Goal: Task Accomplishment & Management: Manage account settings

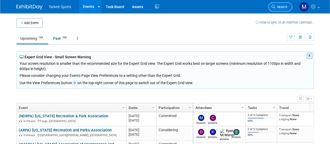
click at [275, 10] on link "Search" at bounding box center [280, 6] width 24 height 9
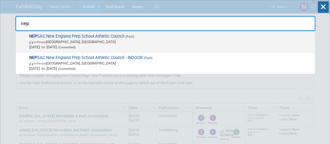
type input "nep"
click at [168, 46] on span "Nov 22, 2024 to Nov 22, 2024 (Committed)" at bounding box center [170, 46] width 283 height 5
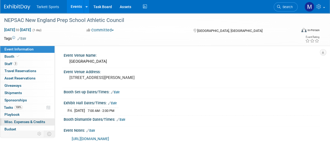
scroll to position [23, 0]
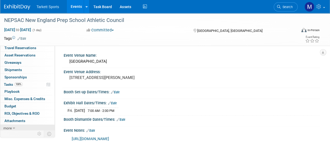
click at [19, 125] on link "more" at bounding box center [27, 127] width 54 height 7
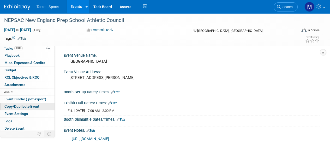
click at [25, 104] on span "Copy/Duplicate Event" at bounding box center [21, 106] width 35 height 4
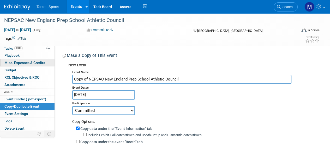
drag, startPoint x: 89, startPoint y: 78, endPoint x: 43, endPoint y: 61, distance: 48.6
click at [43, 61] on div "Event Information Event Info Booth Booth 3 Staff 3 Staff 0 Travel Reservations …" at bounding box center [165, 124] width 330 height 223
type input "NEPSAC New England Prep School Athletic Council"
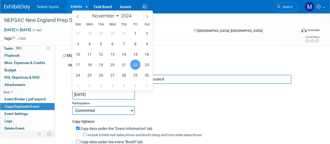
click at [90, 97] on input "[DATE]" at bounding box center [103, 94] width 63 height 9
click at [133, 13] on span at bounding box center [133, 14] width 4 height 3
type input "2025"
click at [135, 64] on span "21" at bounding box center [135, 64] width 10 height 10
type input "Nov 21, 2025"
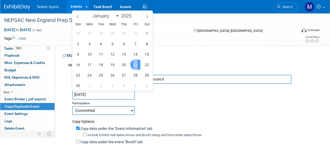
click at [135, 64] on span "21" at bounding box center [135, 64] width 10 height 10
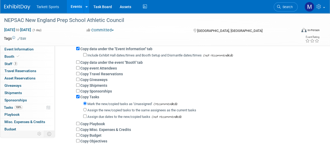
scroll to position [80, 0]
click at [84, 110] on input "Assign the new/copied tasks to the same assignees as the current tasks" at bounding box center [84, 108] width 3 height 3
radio input "true"
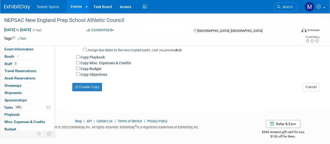
scroll to position [150, 0]
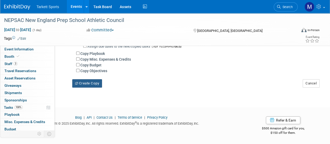
click at [89, 83] on button "Create Copy" at bounding box center [87, 83] width 30 height 8
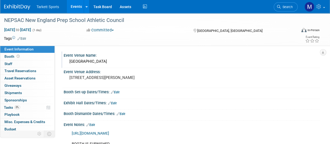
click at [96, 60] on div "Boxboro Regency Hotel & Convention Center" at bounding box center [191, 61] width 248 height 8
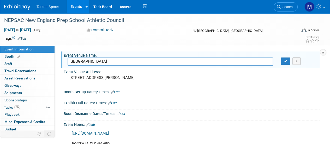
click at [96, 60] on input "Boxboro Regency Hotel & Convention Center" at bounding box center [169, 61] width 205 height 8
click at [143, 62] on input "Boxboro Regency Hotel & Convention Center" at bounding box center [169, 61] width 205 height 8
type input "Phillips Academy Andover"
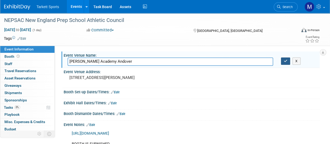
click at [283, 62] on button "button" at bounding box center [285, 60] width 9 height 7
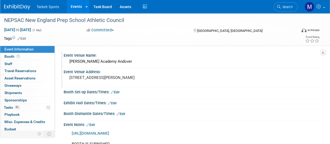
click at [108, 80] on pre "242 Adams Pl Boxborough, MA 01719" at bounding box center [116, 77] width 95 height 5
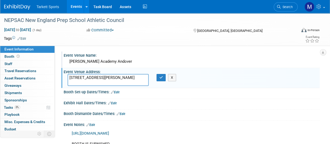
click at [140, 82] on textarea "242 Adams Pl Boxborough, MA 01719" at bounding box center [107, 80] width 81 height 12
click at [140, 82] on textarea "[STREET_ADDRESS][PERSON_NAME]" at bounding box center [107, 80] width 81 height 12
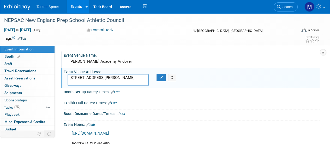
type textarea "242 Adams Pl"
type textarea "7 Chapel Ave, Andover, MA 01810, United States"
click at [160, 78] on icon "button" at bounding box center [161, 77] width 4 height 3
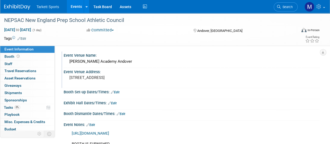
click at [115, 102] on link "Edit" at bounding box center [112, 103] width 9 height 4
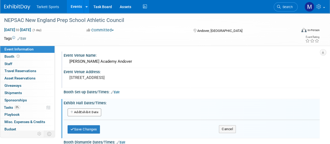
click at [96, 115] on div "Add Another Exhibit Date" at bounding box center [192, 112] width 256 height 10
click at [92, 112] on button "Add Another Exhibit Date" at bounding box center [84, 112] width 34 height 8
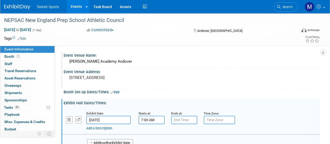
click at [150, 115] on input "7:00 AM" at bounding box center [151, 119] width 26 height 8
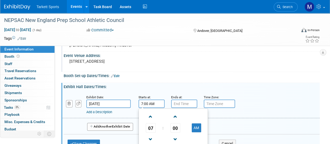
scroll to position [17, 0]
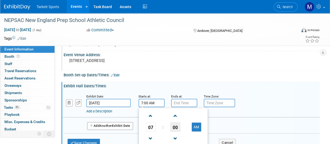
click at [174, 127] on span "00" at bounding box center [175, 126] width 10 height 9
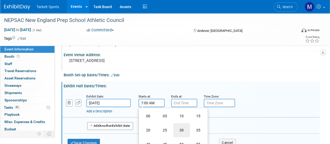
click at [176, 127] on td "30" at bounding box center [181, 130] width 17 height 14
type input "7:30 AM"
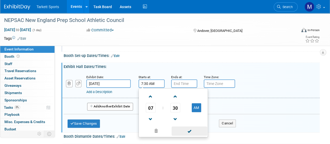
scroll to position [36, 0]
click at [196, 126] on span at bounding box center [188, 130] width 35 height 9
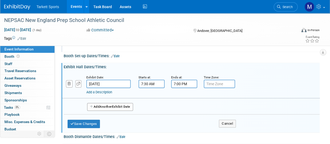
click at [187, 79] on input "7:00 PM" at bounding box center [184, 83] width 26 height 8
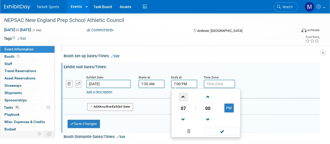
click at [184, 99] on span at bounding box center [183, 96] width 9 height 9
click at [182, 107] on span "08" at bounding box center [183, 107] width 10 height 9
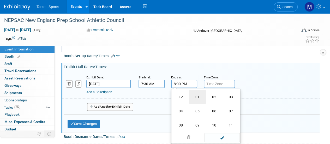
click at [192, 99] on td "01" at bounding box center [197, 97] width 17 height 14
type input "1:00 PM"
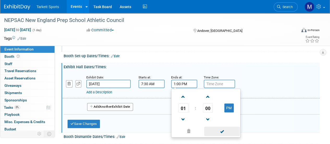
click at [218, 128] on span at bounding box center [221, 130] width 35 height 9
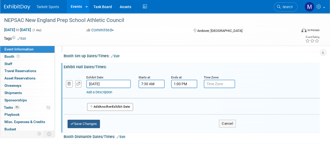
click at [78, 121] on button "Save Changes" at bounding box center [83, 123] width 32 height 8
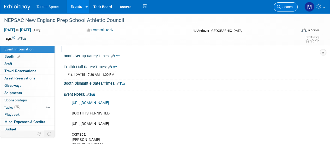
click at [289, 9] on link "Search" at bounding box center [285, 6] width 24 height 9
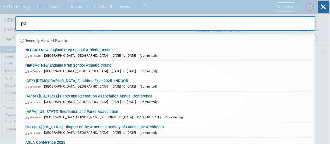
type input "pas"
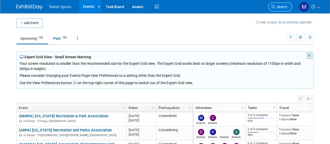
click at [279, 10] on link "Search" at bounding box center [280, 6] width 24 height 9
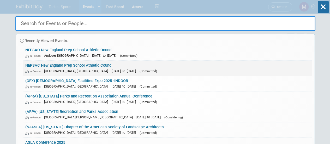
click at [95, 62] on link "NEPSAC New England Prep School Athletic Council In-Person Boxborough, MA Nov 22…" at bounding box center [167, 67] width 289 height 15
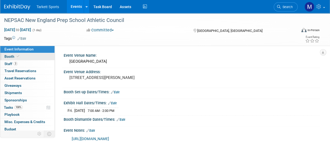
click at [36, 57] on link "Booth" at bounding box center [27, 56] width 54 height 7
select select "FieldTurf, Indoor"
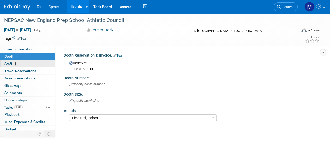
click at [29, 63] on link "3 Staff 3" at bounding box center [27, 63] width 54 height 7
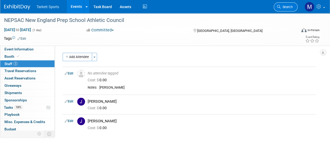
click at [280, 5] on span "Search" at bounding box center [286, 7] width 12 height 4
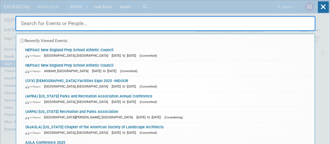
click at [211, 26] on input "text" at bounding box center [165, 23] width 300 height 15
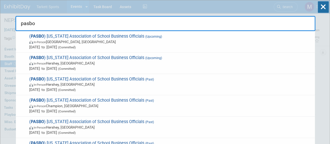
type input "pasbo"
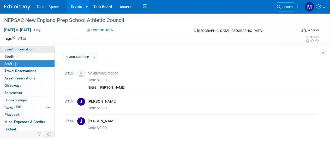
click at [16, 47] on span "Event Information" at bounding box center [18, 49] width 29 height 4
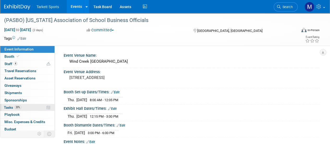
scroll to position [23, 0]
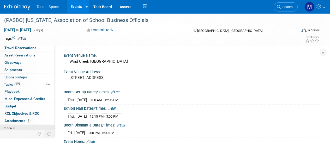
click at [10, 126] on span "more" at bounding box center [7, 128] width 8 height 4
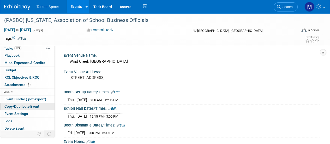
click at [32, 104] on span "Copy/Duplicate Event" at bounding box center [21, 106] width 35 height 4
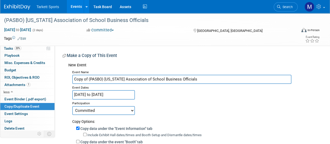
drag, startPoint x: 87, startPoint y: 79, endPoint x: 51, endPoint y: 73, distance: 36.6
click at [51, 73] on div "Event Information Event Info Booth Booth 4 Staff 4 Staff 0 Travel Reservations …" at bounding box center [165, 124] width 330 height 223
type input "(PASBO) [US_STATE] Association of School Business Officials"
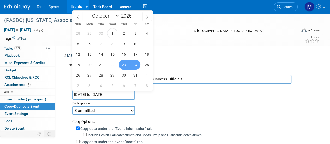
click at [113, 91] on input "Oct 23, 2025 to Oct 24, 2025" at bounding box center [103, 94] width 63 height 9
click at [134, 13] on span at bounding box center [133, 14] width 4 height 3
type input "2026"
click at [143, 65] on span "24" at bounding box center [147, 64] width 10 height 10
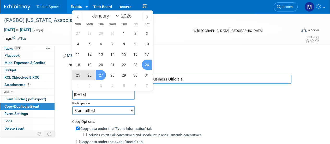
click at [103, 76] on span "27" at bounding box center [101, 75] width 10 height 10
type input "Oct 24, 2026 to Oct 27, 2026"
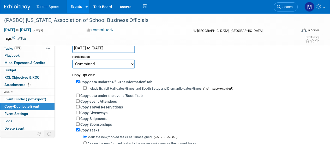
scroll to position [48, 0]
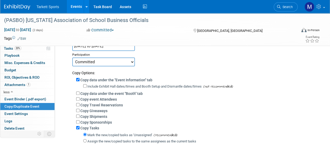
click at [85, 98] on label "Copy event Attendees" at bounding box center [98, 99] width 36 height 4
click at [79, 98] on input "Copy event Attendees" at bounding box center [77, 98] width 3 height 3
checkbox input "true"
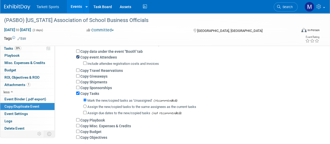
scroll to position [90, 0]
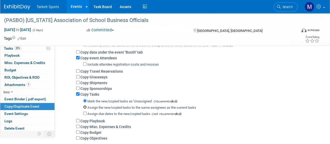
click at [86, 106] on input "Assign the new/copied tasks to the same assignees as the current tasks" at bounding box center [84, 106] width 3 height 3
radio input "true"
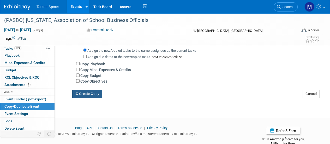
scroll to position [149, 0]
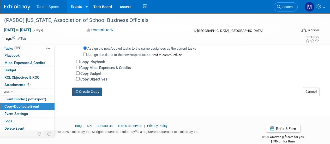
click at [87, 94] on button "Create Copy" at bounding box center [87, 91] width 30 height 8
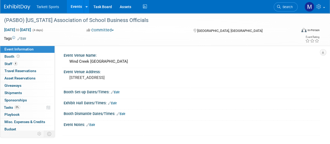
click at [116, 93] on link "Edit" at bounding box center [115, 92] width 9 height 4
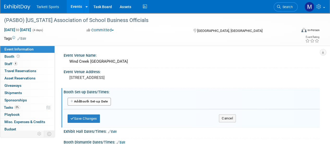
click at [93, 100] on button "Add Another Booth Set-up Date" at bounding box center [88, 101] width 43 height 8
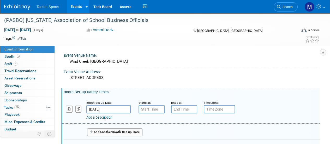
click at [114, 107] on input "[DATE]" at bounding box center [108, 109] width 44 height 8
click at [219, 72] on div "Event Venue Address:" at bounding box center [192, 71] width 256 height 7
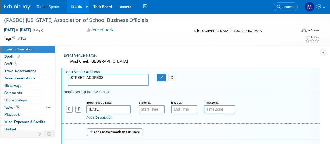
click at [110, 107] on input "Oct 24, 2026" at bounding box center [108, 109] width 44 height 8
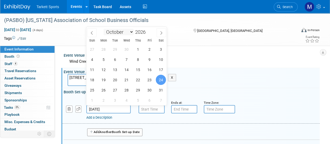
click at [124, 30] on select "January February March April May June July August September October November De…" at bounding box center [118, 32] width 30 height 7
select select "2"
click at [103, 29] on select "January February March April May June July August September October November De…" at bounding box center [118, 32] width 30 height 7
click at [175, 31] on div "Committed Committed Considering Not Going" at bounding box center [135, 30] width 100 height 6
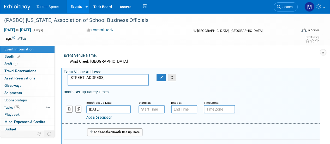
click at [175, 78] on button "X" at bounding box center [172, 77] width 8 height 7
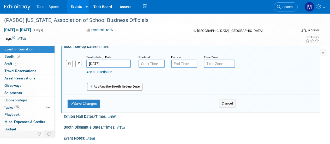
scroll to position [46, 0]
click at [233, 102] on button "Cancel" at bounding box center [227, 103] width 17 height 8
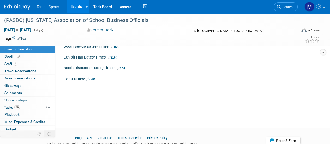
scroll to position [0, 0]
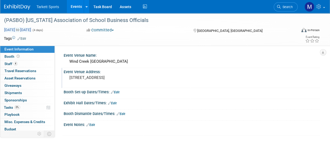
click at [31, 32] on span "Oct 24, 2026 to Oct 27, 2026" at bounding box center [17, 29] width 27 height 5
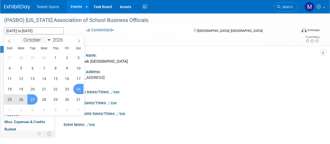
click at [36, 37] on select "January February March April May June July August September October November De…" at bounding box center [36, 39] width 30 height 7
select select "2"
click at [21, 36] on select "January February March April May June July August September October November De…" at bounding box center [36, 39] width 30 height 7
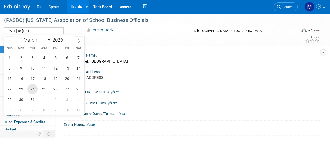
click at [34, 86] on span "24" at bounding box center [32, 89] width 10 height 10
type input "Mar 24, 2026"
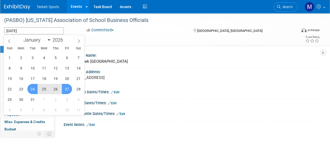
click at [68, 85] on span "27" at bounding box center [67, 89] width 10 height 10
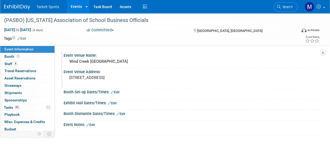
click at [85, 61] on div "Wind Creek Bethlehem" at bounding box center [191, 61] width 248 height 8
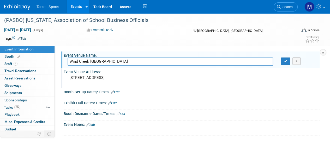
click at [85, 61] on input "Wind Creek Bethlehem" at bounding box center [169, 61] width 205 height 8
type input "David L Lawrence Convention Center"
click at [286, 62] on icon "button" at bounding box center [286, 60] width 4 height 3
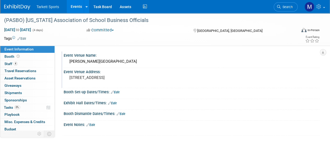
click at [112, 76] on pre "[STREET_ADDRESS]" at bounding box center [116, 77] width 95 height 5
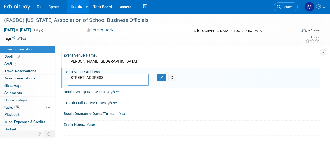
click at [112, 76] on textarea "[STREET_ADDRESS]" at bounding box center [107, 80] width 81 height 12
type textarea "1000 Fort Duquesne Blvd, Pittsburgh, PA 15222"
click at [159, 78] on button "button" at bounding box center [160, 77] width 9 height 7
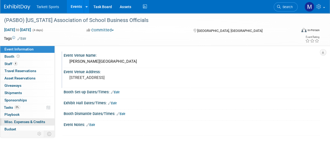
scroll to position [23, 0]
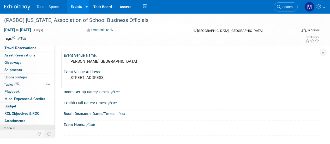
click at [22, 127] on link "more" at bounding box center [27, 127] width 54 height 7
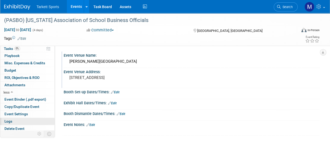
scroll to position [59, 0]
click at [19, 126] on span "Delete Event" at bounding box center [14, 128] width 20 height 4
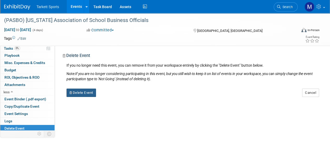
click at [81, 93] on button "Delete Event" at bounding box center [80, 92] width 29 height 8
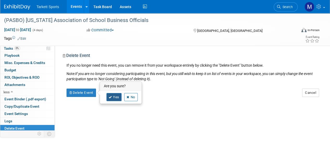
click at [115, 95] on link "Yes" at bounding box center [113, 97] width 15 height 8
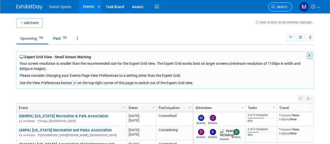
click at [277, 4] on link "Search" at bounding box center [280, 6] width 24 height 9
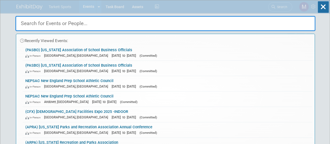
click at [104, 28] on input "text" at bounding box center [165, 23] width 300 height 15
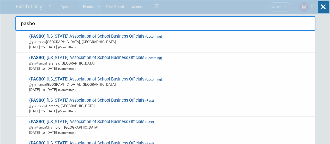
type input "pasbo"
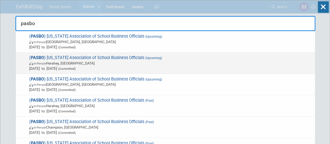
click at [84, 57] on span "( PASBO ) [US_STATE] Association of School Business Officials (Upcoming) In-Per…" at bounding box center [170, 63] width 284 height 16
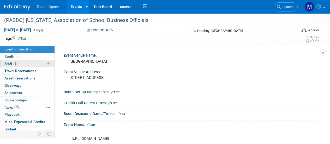
click at [38, 61] on link "3 Staff 3" at bounding box center [27, 63] width 54 height 7
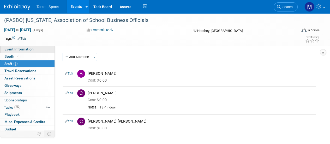
click at [24, 48] on span "Event Information" at bounding box center [18, 49] width 29 height 4
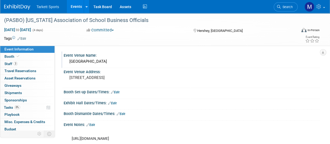
click at [92, 63] on div "[GEOGRAPHIC_DATA]" at bounding box center [191, 61] width 248 height 8
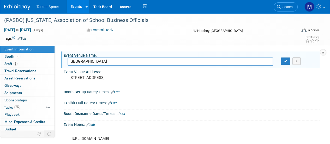
click at [92, 63] on input "[GEOGRAPHIC_DATA]" at bounding box center [169, 61] width 205 height 8
type input "[PERSON_NAME][GEOGRAPHIC_DATA]"
click at [286, 58] on button "button" at bounding box center [285, 60] width 9 height 7
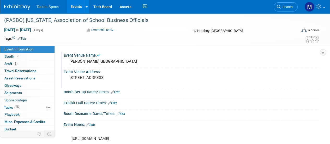
click at [142, 80] on div "325 University Dr, Hershey, PA 17033" at bounding box center [116, 80] width 99 height 12
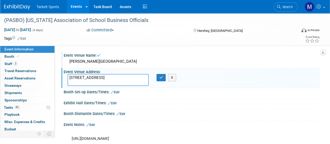
click at [142, 80] on textarea "325 University Dr, Hershey, PA 17033" at bounding box center [107, 80] width 81 height 12
type textarea "1000 Fort Duquesne Blvd, Pittsburgh, PA 15222"
click at [158, 80] on button "button" at bounding box center [160, 77] width 9 height 7
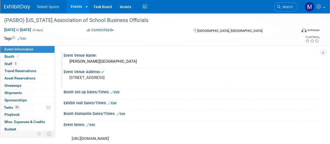
click at [117, 91] on link "Edit" at bounding box center [115, 92] width 9 height 4
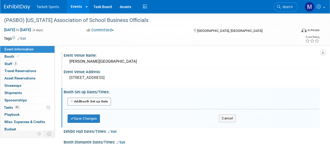
click at [91, 98] on button "Add Another Booth Set-up Date" at bounding box center [88, 101] width 43 height 8
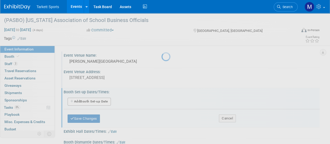
select select "2"
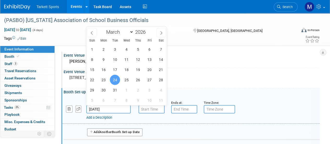
click at [114, 110] on input "Mar 24, 2026" at bounding box center [108, 109] width 44 height 8
click at [119, 79] on span "24" at bounding box center [115, 80] width 10 height 10
click at [123, 78] on span "25" at bounding box center [126, 80] width 10 height 10
type input "Mar 25, 2026"
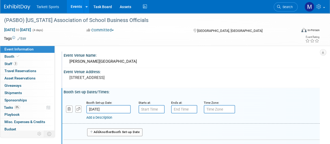
click at [220, 88] on div "Booth Set-up Dates/Times: Edit" at bounding box center [192, 91] width 256 height 7
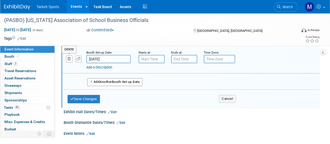
scroll to position [50, 0]
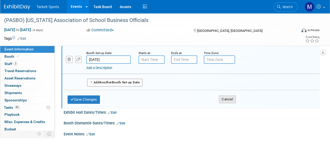
click at [221, 98] on button "Cancel" at bounding box center [227, 99] width 17 height 8
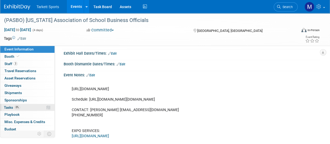
click at [27, 107] on link "0% Tasks 0%" at bounding box center [27, 107] width 54 height 7
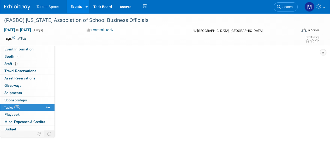
scroll to position [0, 0]
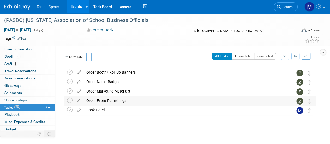
click at [95, 98] on div "Order Event Furnishings" at bounding box center [185, 100] width 202 height 9
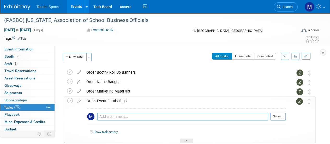
click at [119, 119] on textarea at bounding box center [182, 116] width 171 height 8
paste textarea "Booth price includes pipe and drape (blue/white), sign with booth number and co…"
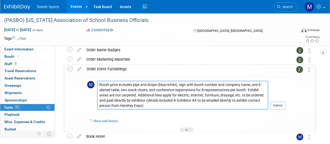
scroll to position [37, 0]
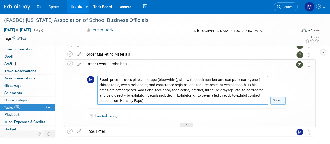
type textarea "Booth price includes pipe and drape (blue/white), sign with booth number and co…"
click at [279, 100] on button "Submit" at bounding box center [277, 100] width 15 height 8
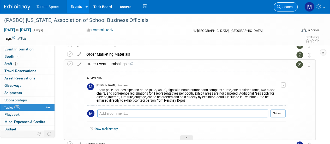
click at [292, 7] on link "Search" at bounding box center [285, 6] width 24 height 9
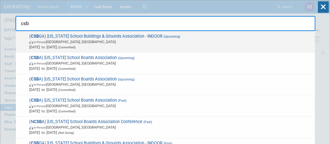
type input "csb"
click at [179, 45] on span "Nov 4, 2025 to Nov 4, 2025 (Committed)" at bounding box center [170, 46] width 283 height 5
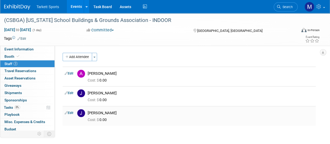
click at [69, 111] on link "Edit" at bounding box center [69, 113] width 9 height 4
select select "e18c6096-8945-4031-b561-03c90528cba8"
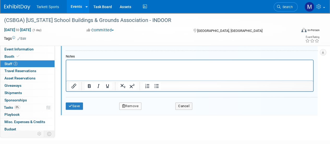
scroll to position [189, 0]
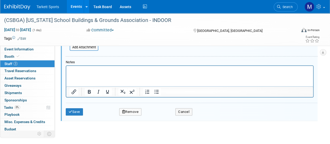
click at [133, 110] on button "Remove" at bounding box center [130, 111] width 22 height 7
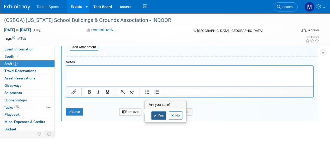
click at [158, 114] on link "Yes" at bounding box center [158, 115] width 15 height 8
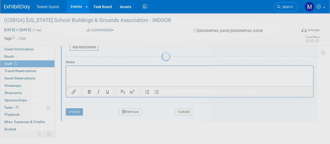
scroll to position [66, 0]
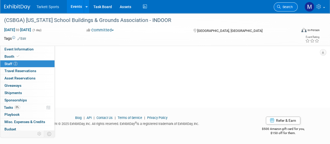
click at [284, 6] on span "Search" at bounding box center [286, 7] width 12 height 4
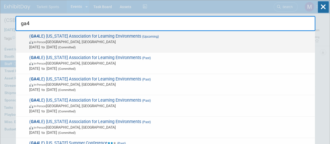
type input "ga4"
click at [208, 41] on span "In-Person Jekyll Island, GA" at bounding box center [170, 41] width 283 height 5
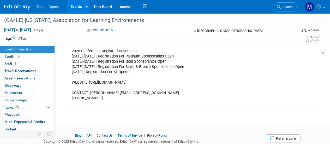
scroll to position [81, 0]
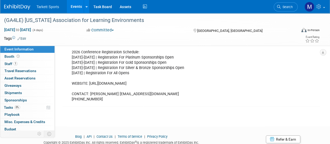
drag, startPoint x: 189, startPoint y: 83, endPoint x: 89, endPoint y: 84, distance: 100.1
click at [89, 84] on div "2026 Conference Registration Schedule: October 1-9 | Registration For Platinum …" at bounding box center [168, 76] width 201 height 58
copy div "https://ga4le.org/summer-conference/exhibitor-information/"
click at [15, 62] on span "1" at bounding box center [16, 64] width 4 height 4
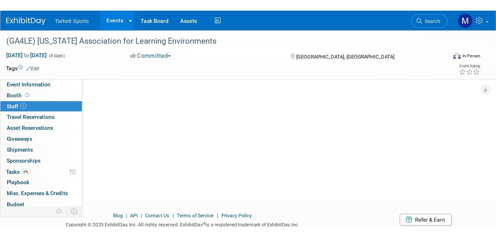
scroll to position [0, 0]
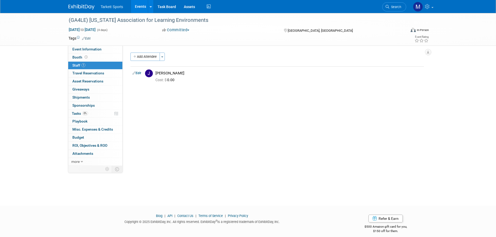
click at [329, 7] on span "Search" at bounding box center [396, 7] width 12 height 4
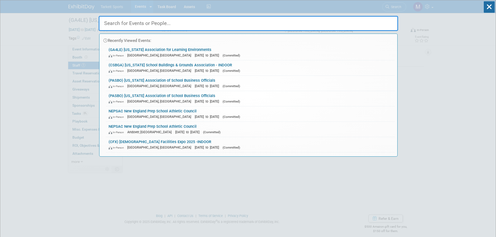
click at [164, 29] on input "text" at bounding box center [249, 23] width 300 height 15
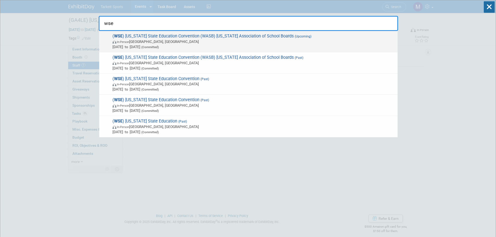
type input "wse"
click at [162, 35] on span "( WSE ) Wisconsin State Education Convention (WASB) Wisconsin Association of Sc…" at bounding box center [253, 42] width 284 height 16
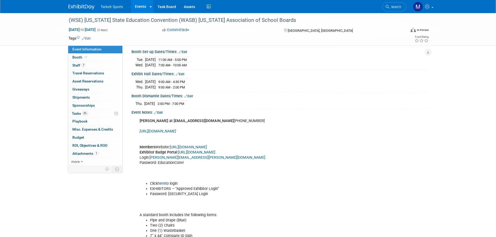
scroll to position [26, 0]
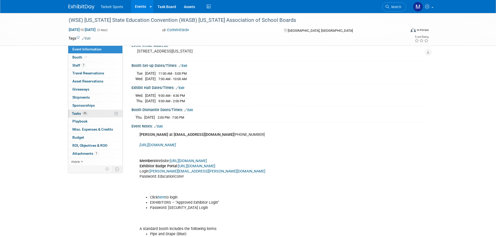
click at [87, 111] on link "0% Tasks 0%" at bounding box center [95, 114] width 54 height 8
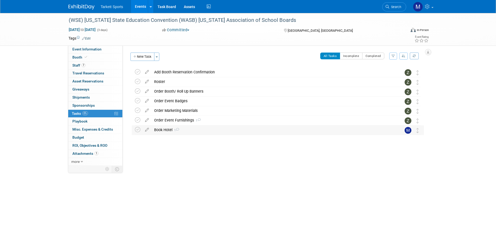
click at [202, 133] on div "Book Hotel 1" at bounding box center [273, 130] width 243 height 9
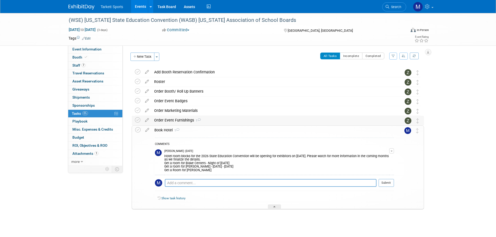
click at [203, 122] on div "Order Event Furnishings 1" at bounding box center [273, 120] width 243 height 9
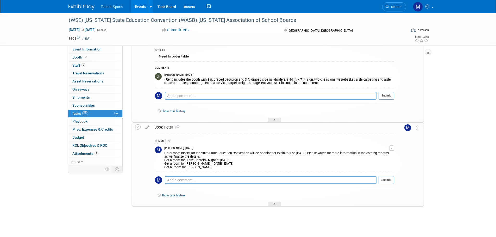
scroll to position [81, 0]
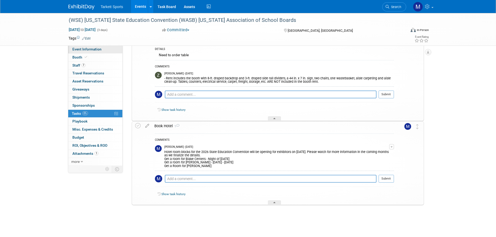
click at [76, 49] on span "Event Information" at bounding box center [86, 49] width 29 height 4
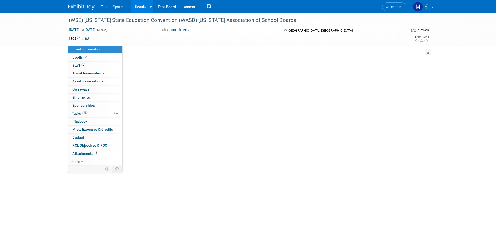
scroll to position [0, 0]
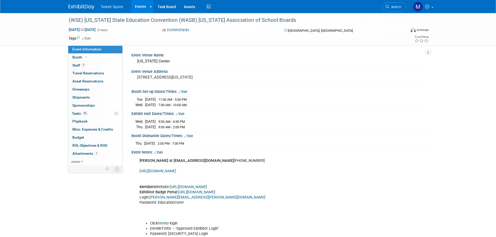
click at [176, 170] on icon "[URL][DOMAIN_NAME]" at bounding box center [158, 171] width 36 height 4
